Goal: Check status: Check status

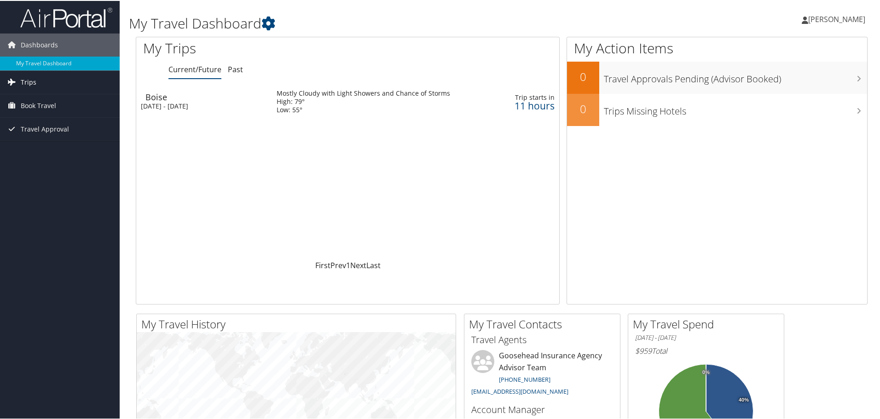
click at [64, 88] on link "Trips" at bounding box center [60, 81] width 120 height 23
click at [441, 133] on div "Loading... Boise Mon 29 Sep 2025 - Thu 2 Oct 2025 Mostly Cloudy with Light Show…" at bounding box center [347, 171] width 423 height 175
click at [818, 11] on link "[PERSON_NAME]" at bounding box center [838, 19] width 73 height 28
click at [786, 84] on link "View Travel Profile" at bounding box center [812, 82] width 103 height 16
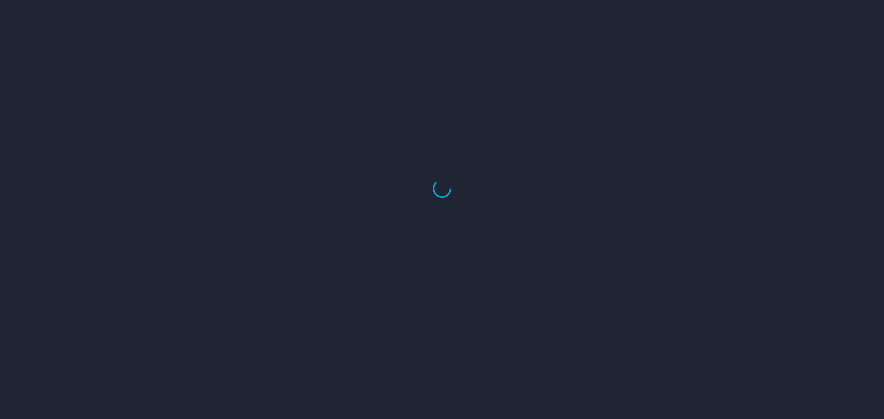
select select "US"
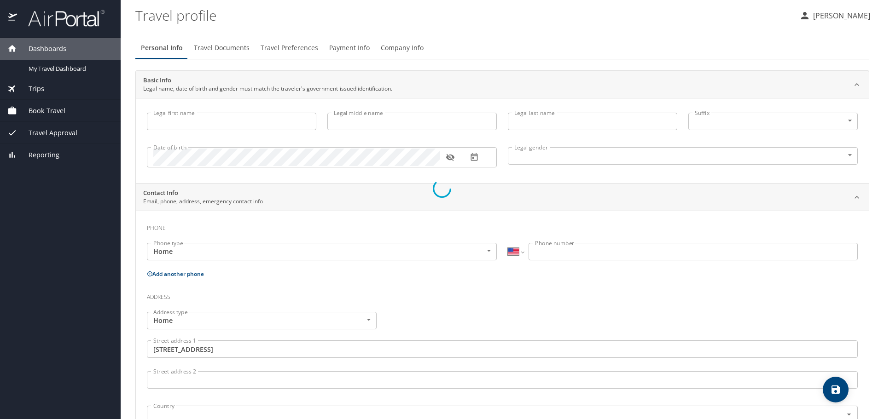
type input "Gabriella"
type input "Candace"
type input "Gallo"
type input "Female"
type input "Raquel"
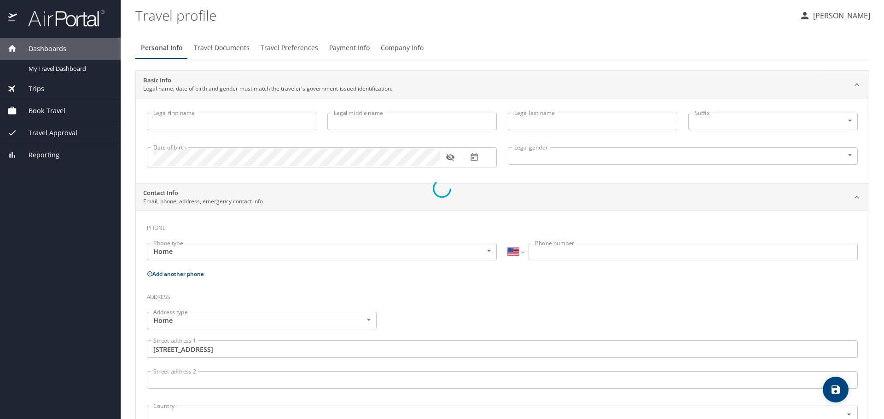
type input "Gallo"
type input "(516) 640-0579"
type input "United States of America"
type input "Texas"
type input "United States of America"
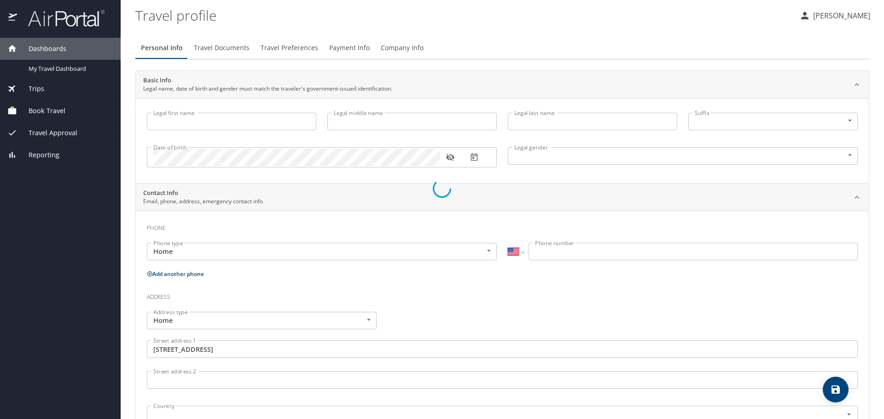
type input "Texas"
select select "US"
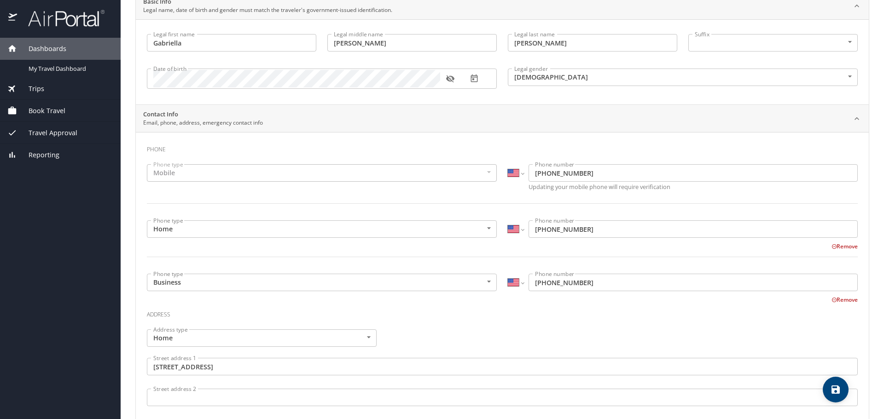
scroll to position [78, 0]
click at [55, 88] on div "Trips" at bounding box center [60, 89] width 106 height 10
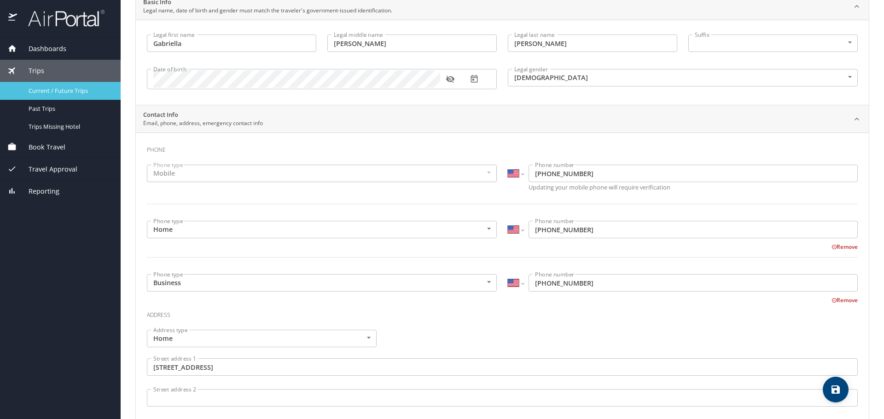
click at [78, 97] on link "Current / Future Trips" at bounding box center [60, 91] width 121 height 18
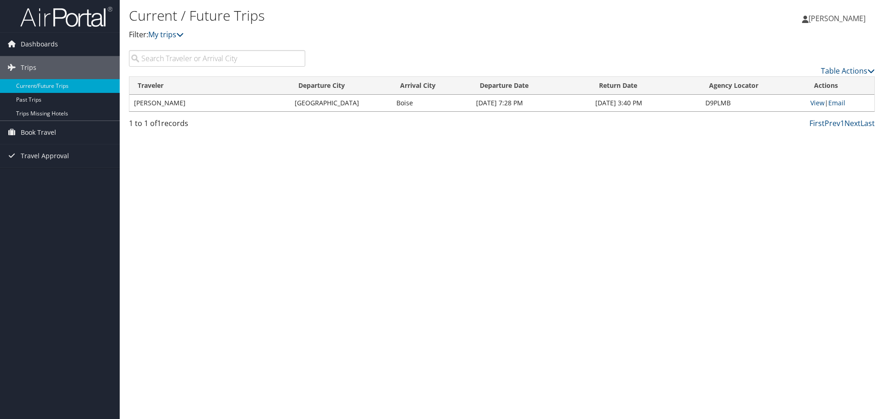
click at [155, 105] on td "GABRIELLA CANDACE GALLO" at bounding box center [209, 103] width 161 height 17
click at [815, 104] on link "View" at bounding box center [817, 102] width 14 height 9
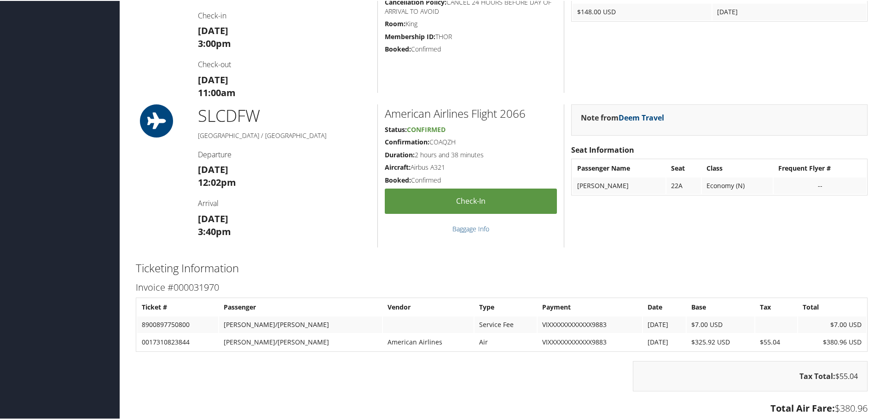
scroll to position [874, 0]
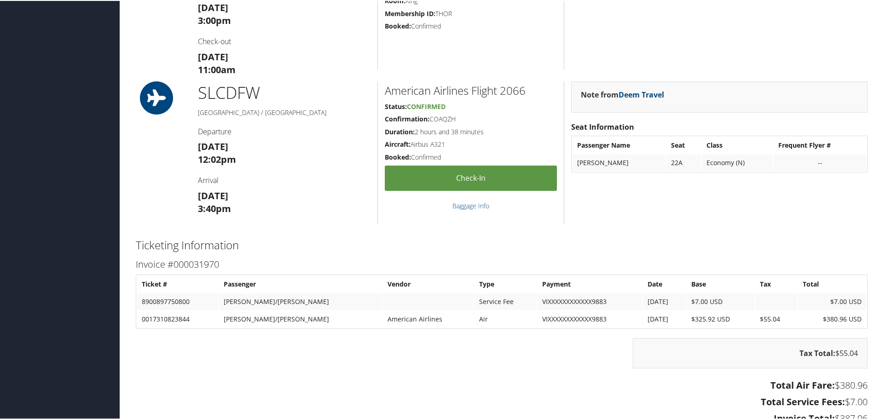
click at [300, 127] on h4 "Departure" at bounding box center [284, 131] width 173 height 10
click at [157, 90] on icon at bounding box center [156, 97] width 41 height 33
click at [213, 111] on h5 "[GEOGRAPHIC_DATA] / [GEOGRAPHIC_DATA]" at bounding box center [284, 111] width 173 height 9
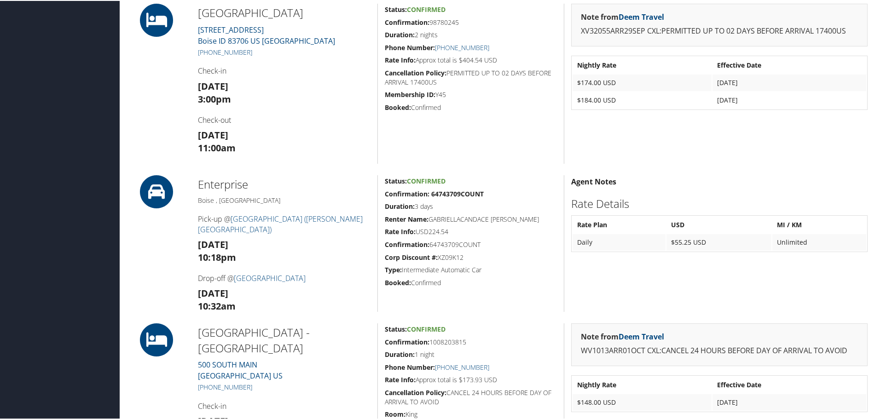
scroll to position [460, 0]
